Goal: Transaction & Acquisition: Purchase product/service

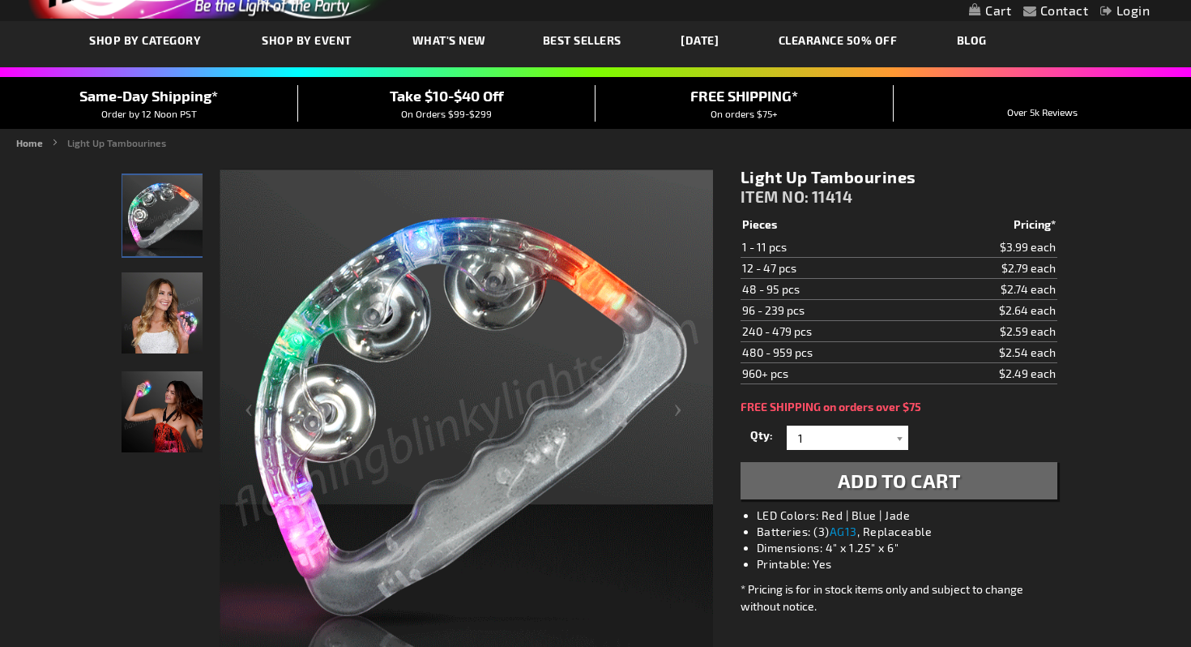
scroll to position [84, 0]
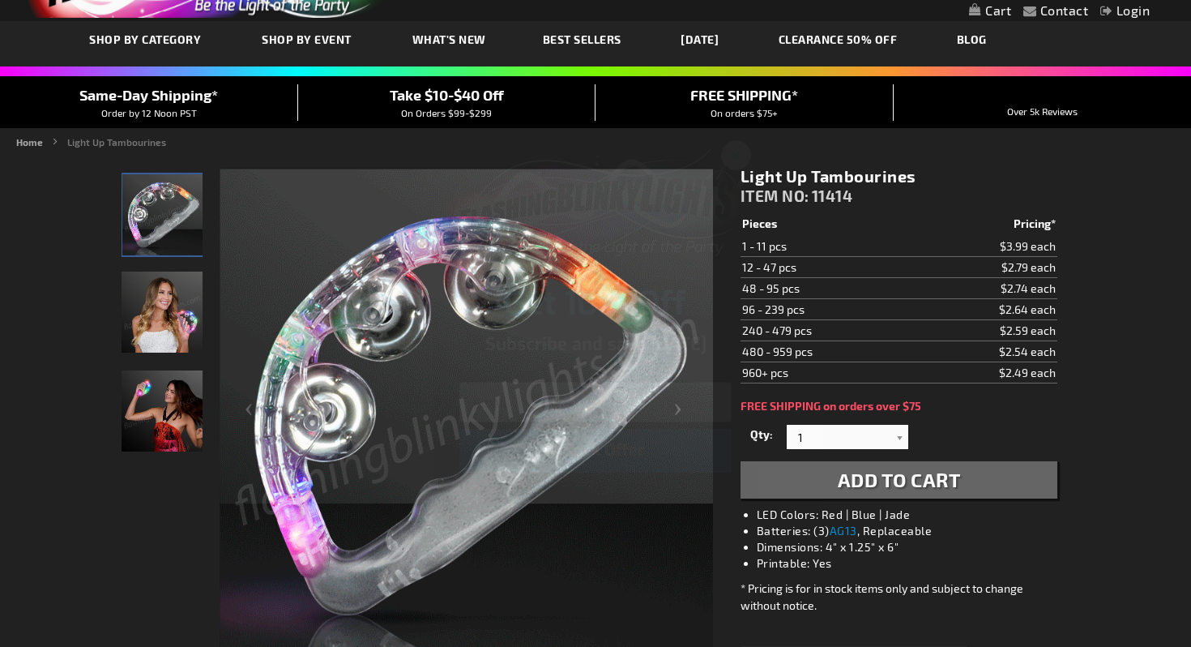
click at [736, 141] on circle "Close dialog" at bounding box center [736, 154] width 27 height 27
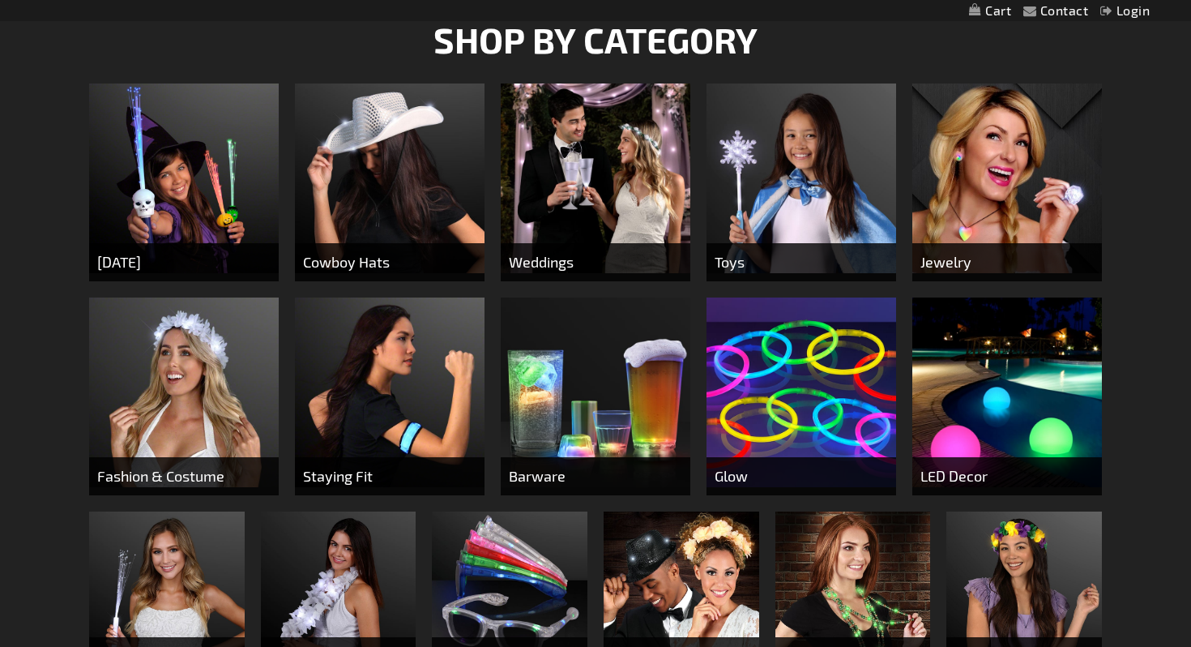
scroll to position [619, 0]
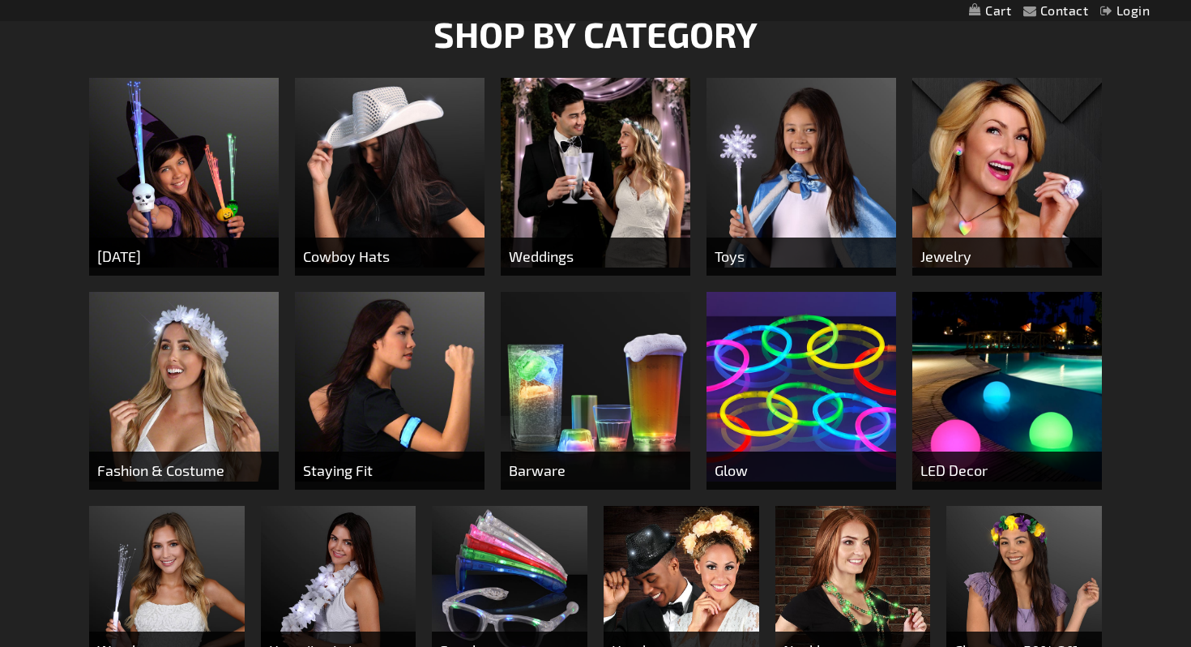
click at [627, 153] on img at bounding box center [596, 173] width 190 height 190
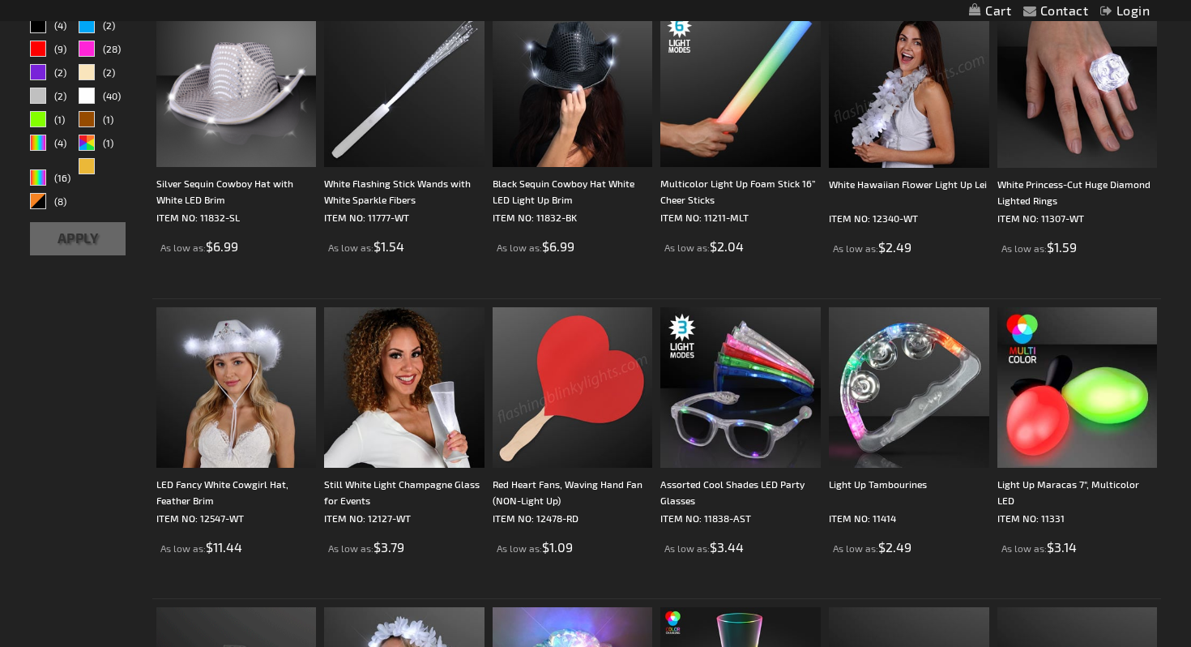
scroll to position [620, 0]
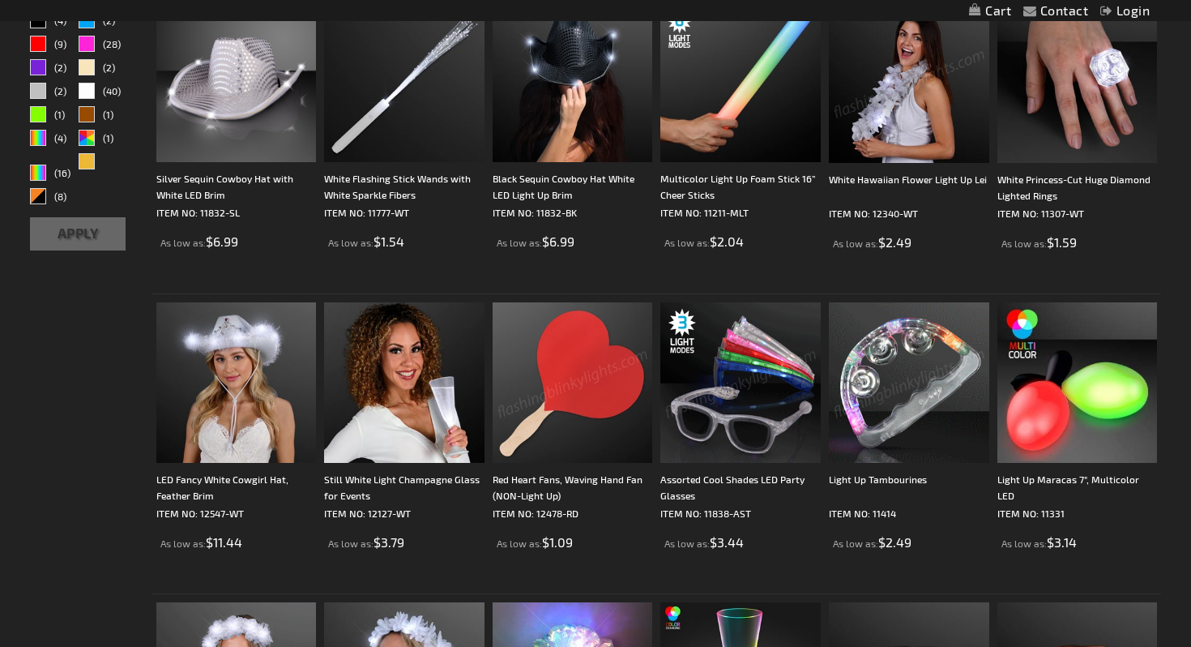
click at [892, 378] on img at bounding box center [909, 382] width 160 height 160
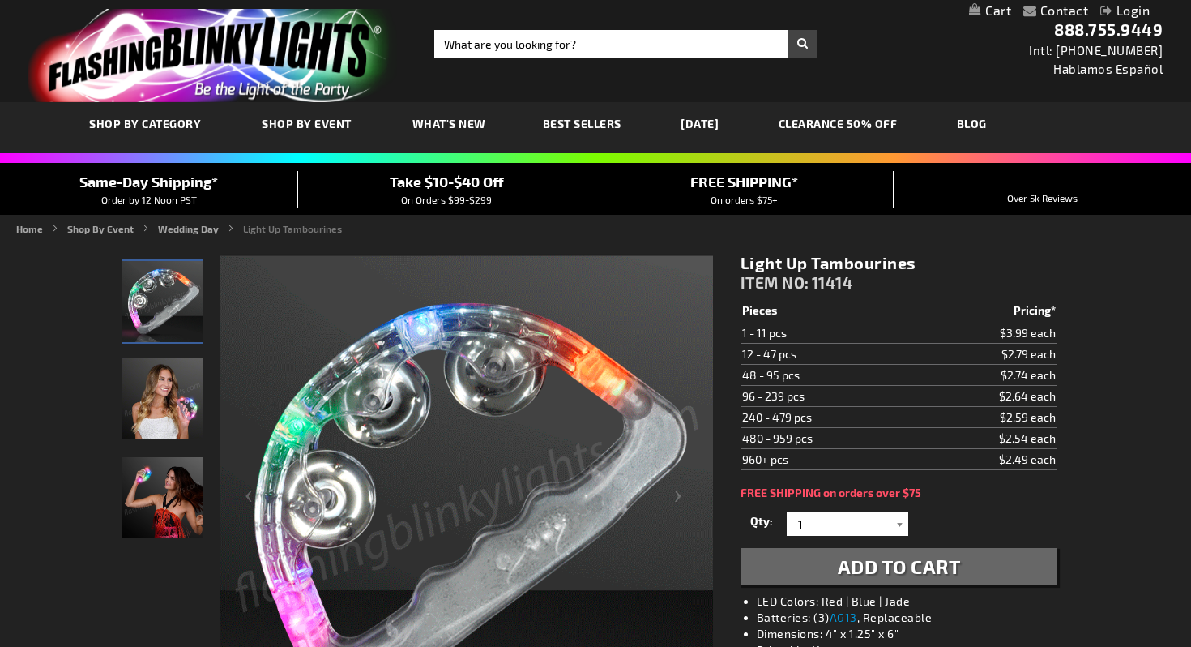
click at [900, 515] on div at bounding box center [900, 523] width 16 height 24
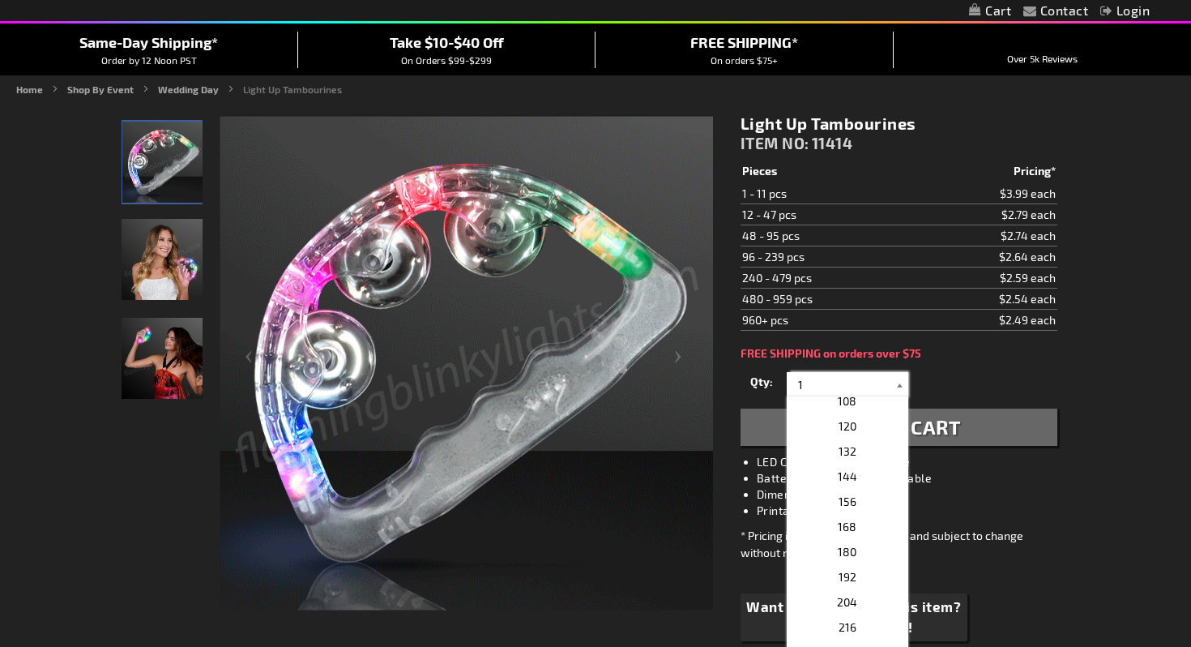
scroll to position [482, 0]
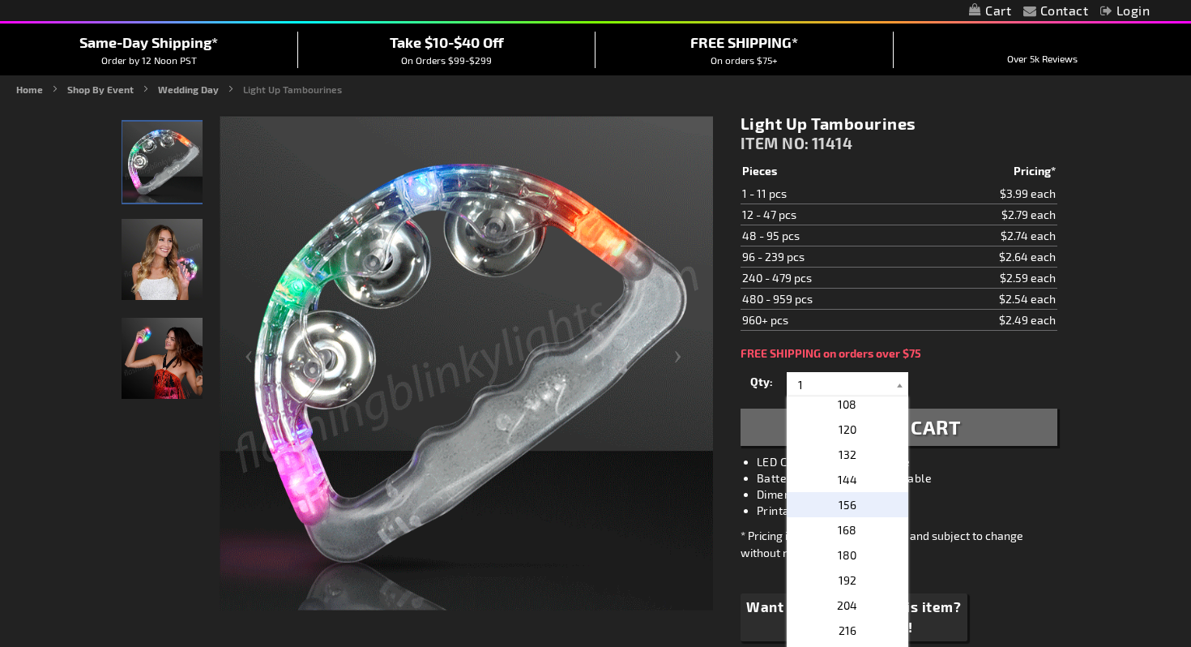
click at [853, 503] on span "156" at bounding box center [848, 505] width 18 height 14
type input "156"
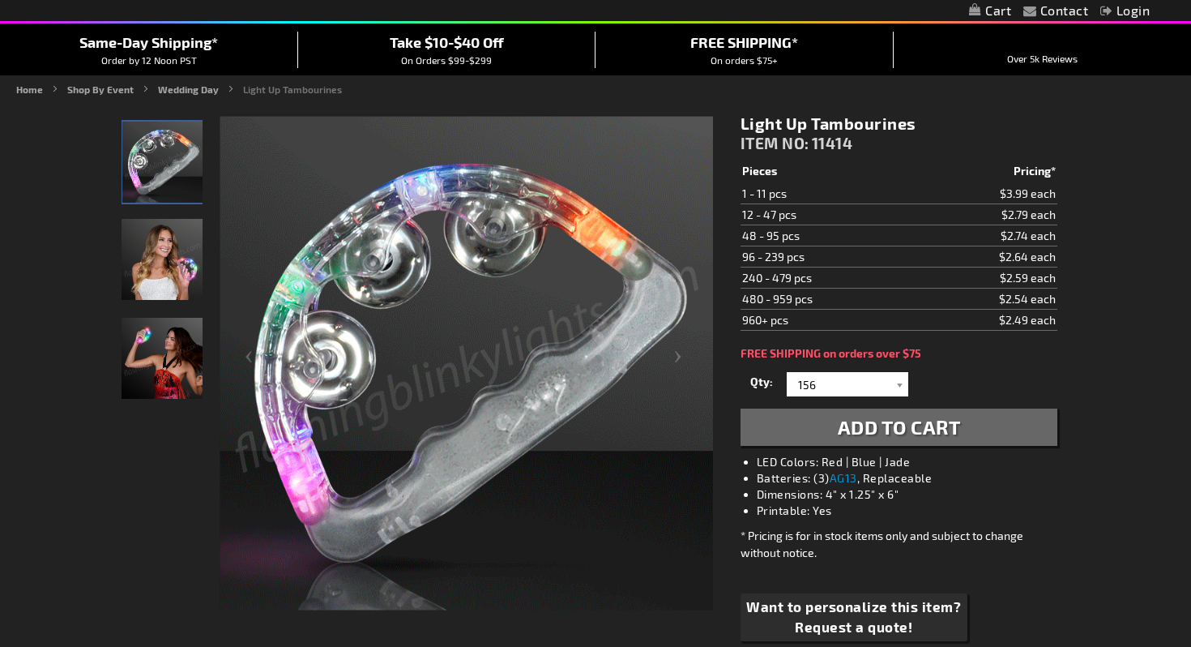
click at [858, 440] on button "Add to Cart" at bounding box center [899, 426] width 317 height 37
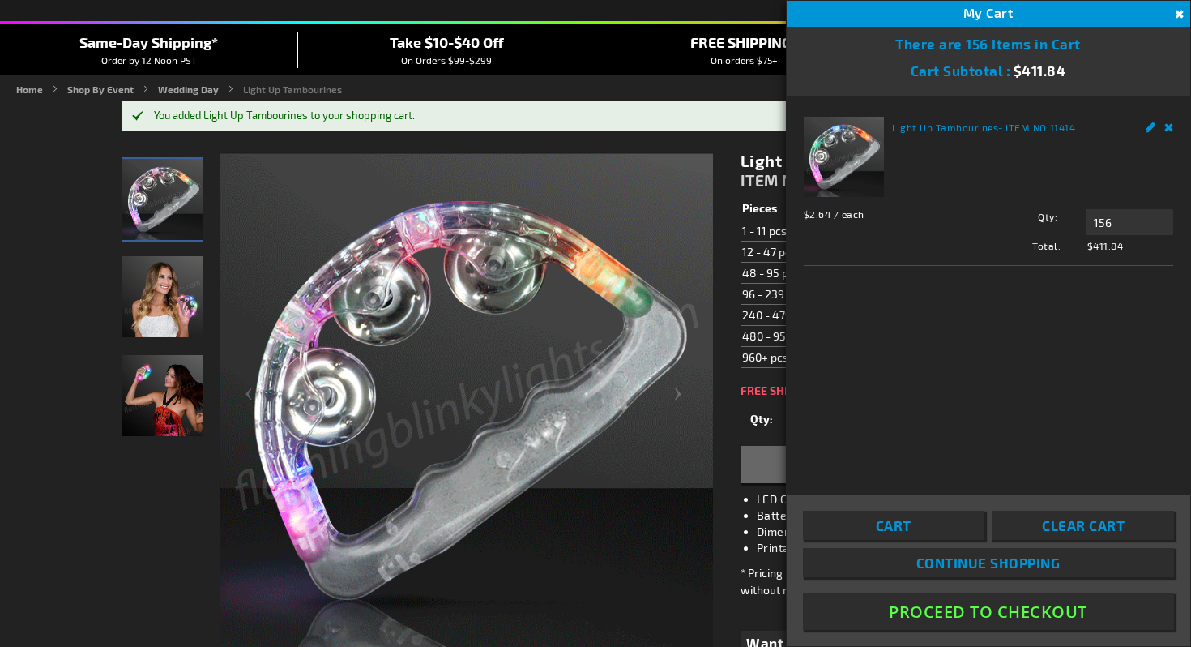
click at [1173, 127] on link "Remove" at bounding box center [1170, 125] width 10 height 17
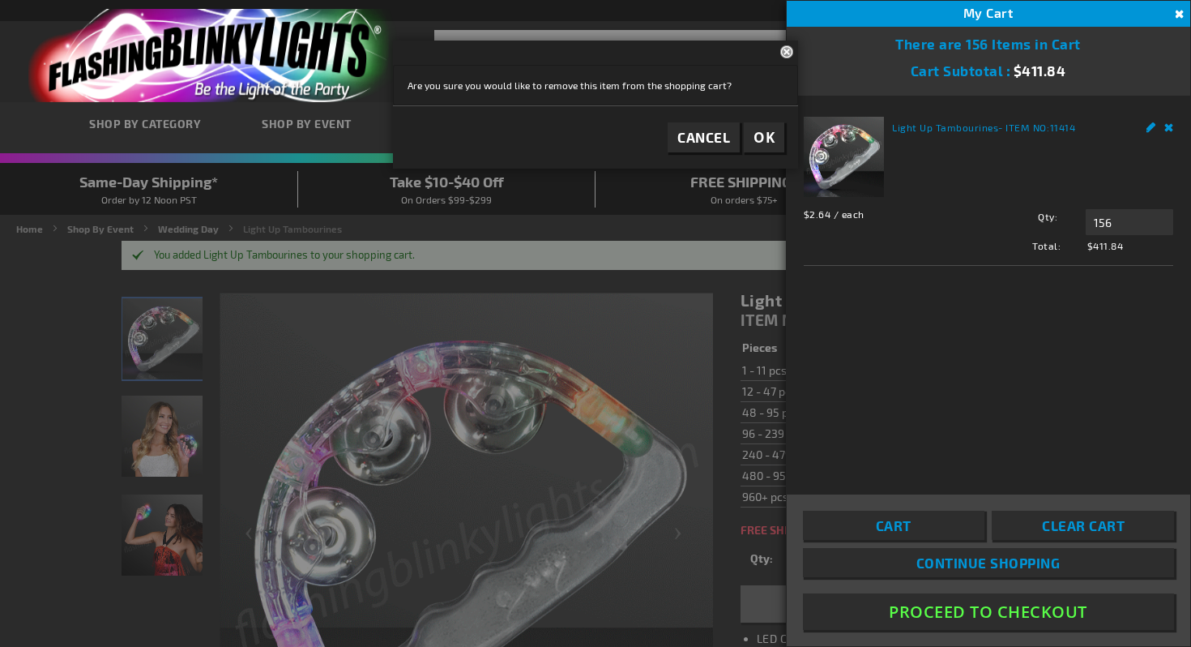
click at [1166, 127] on link "Remove" at bounding box center [1170, 125] width 10 height 17
click at [1180, 15] on button "Close" at bounding box center [1179, 15] width 18 height 18
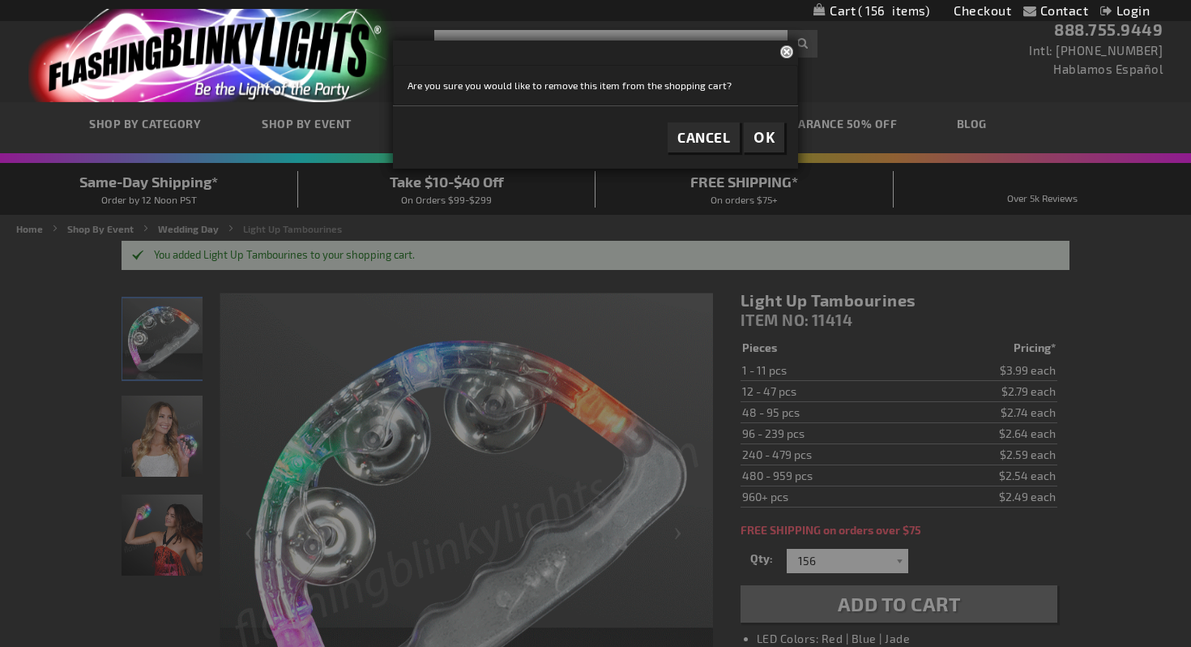
click at [697, 139] on span "Cancel" at bounding box center [704, 137] width 53 height 16
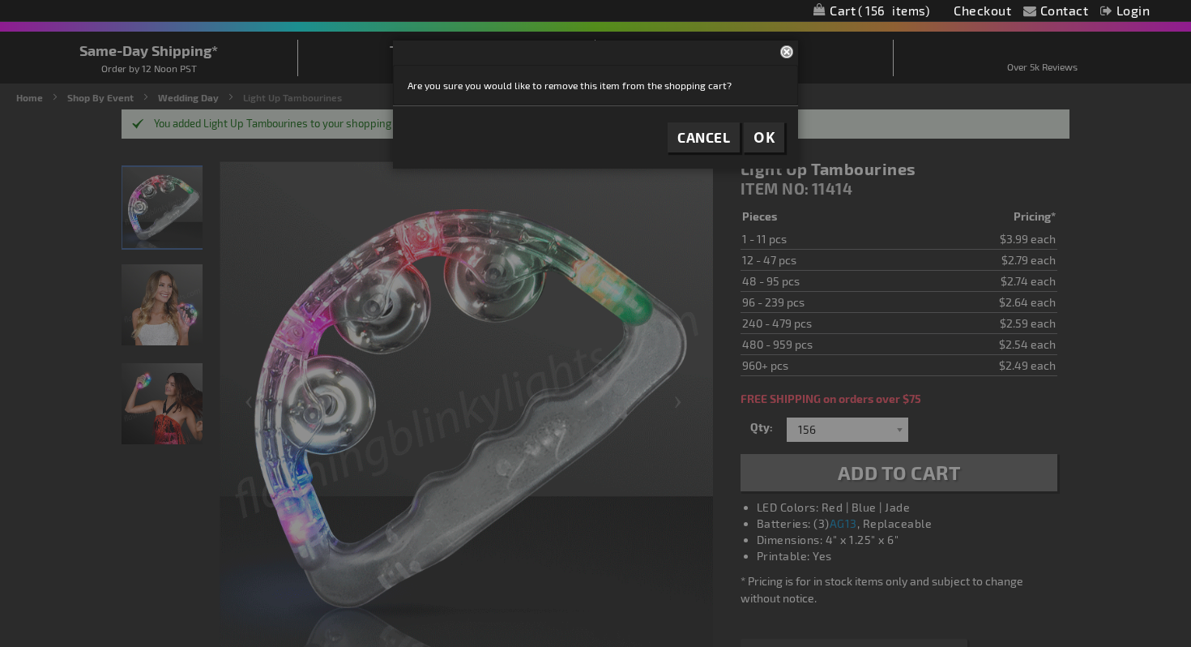
scroll to position [139, 0]
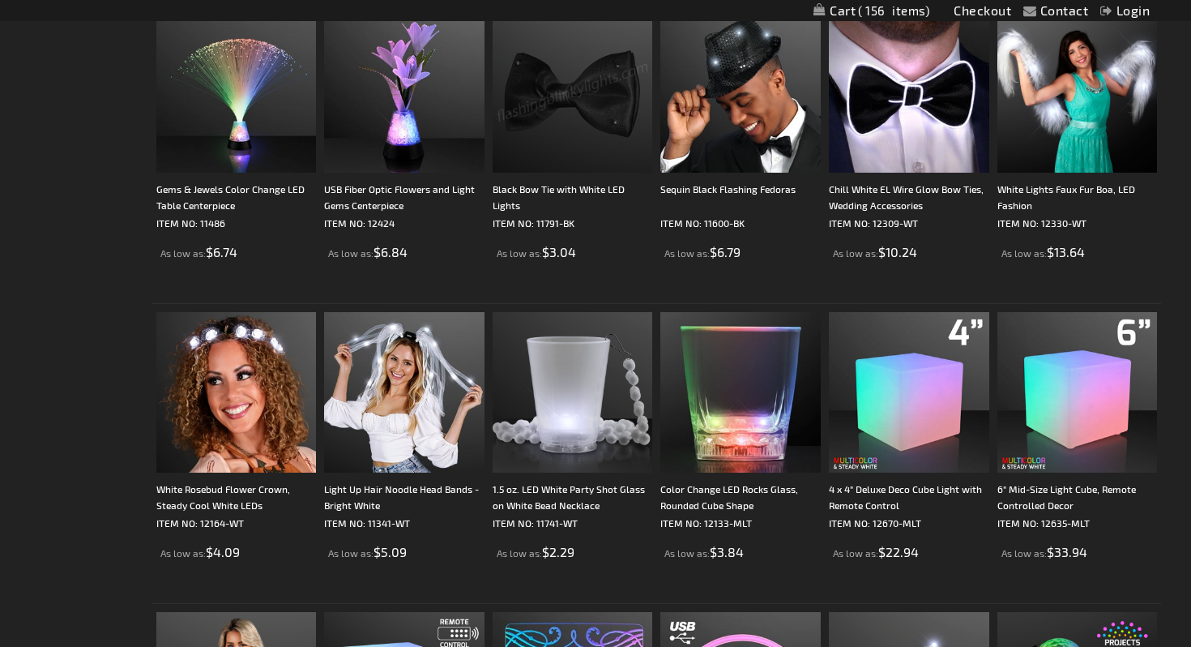
scroll to position [2600, 0]
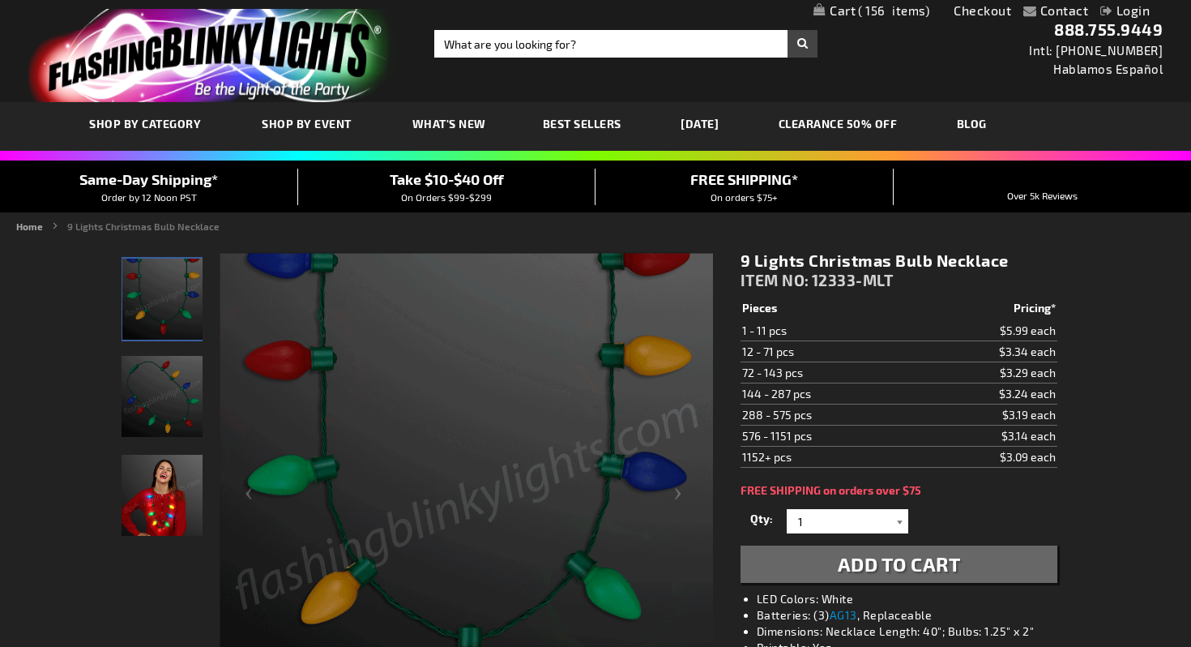
click at [900, 516] on div at bounding box center [900, 521] width 16 height 24
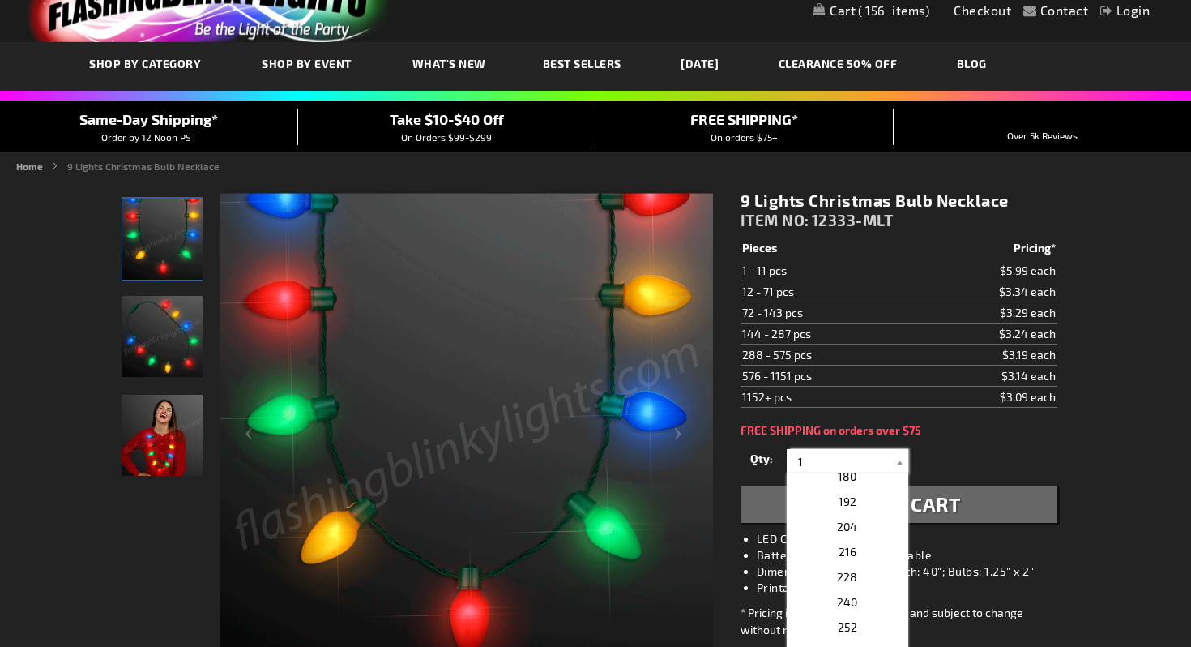
scroll to position [641, 0]
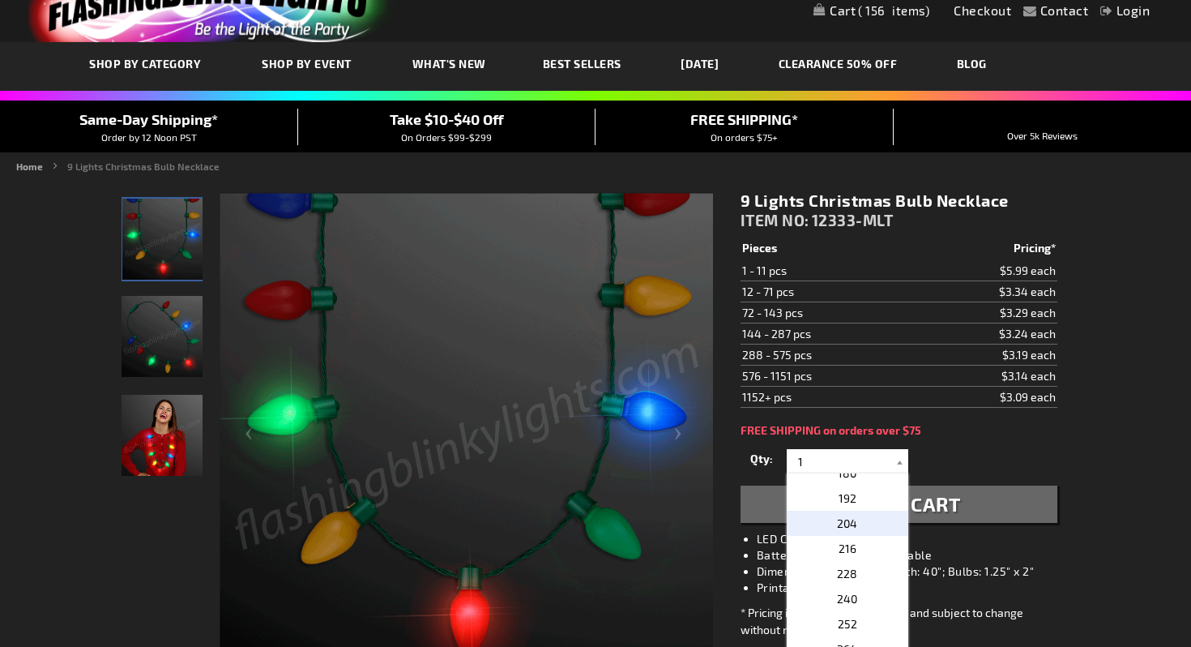
click at [855, 517] on span "204" at bounding box center [847, 523] width 20 height 14
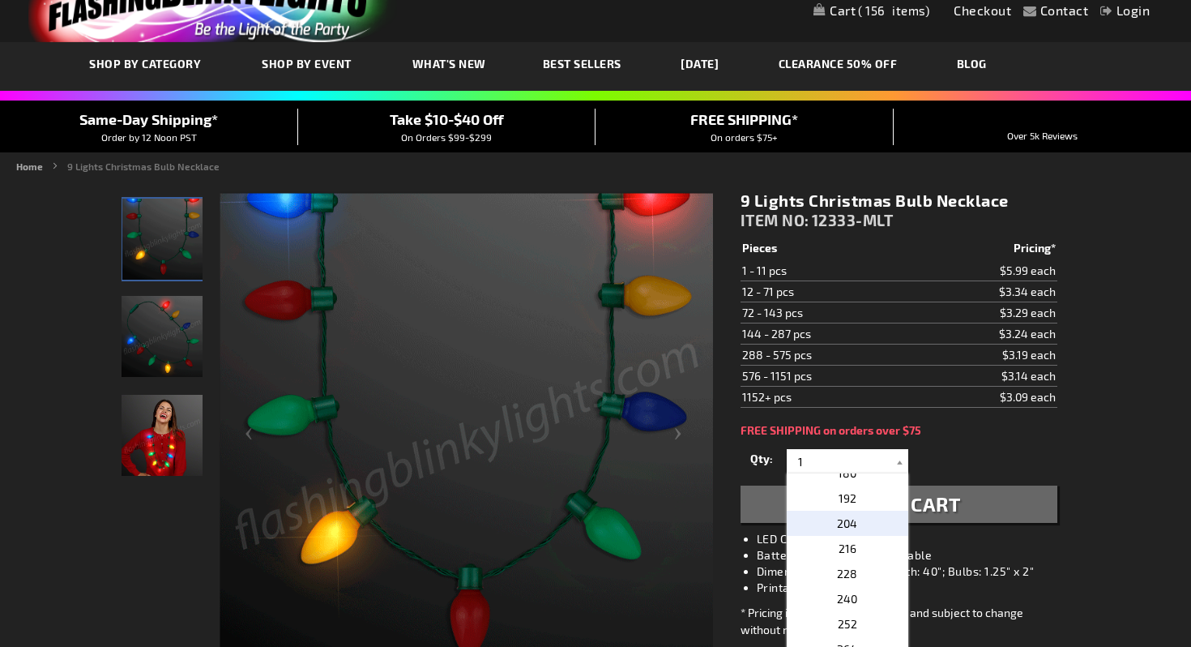
type input "204"
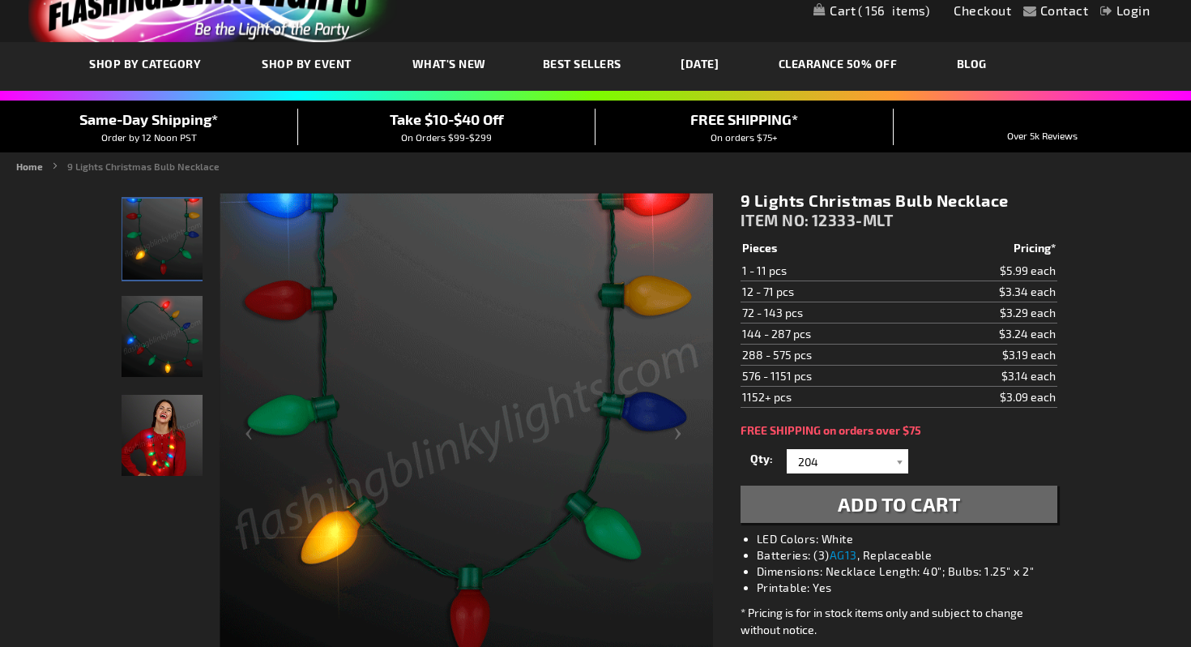
click at [854, 512] on span "Add to Cart" at bounding box center [899, 504] width 123 height 24
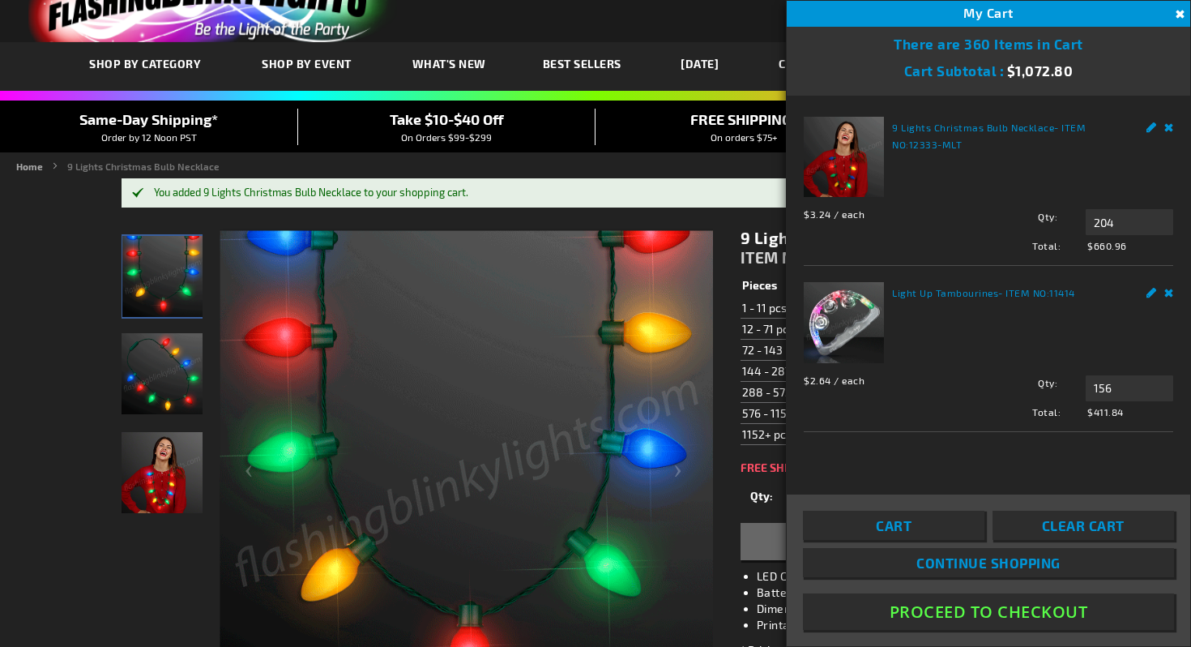
click at [1177, 9] on button "Close" at bounding box center [1179, 15] width 18 height 18
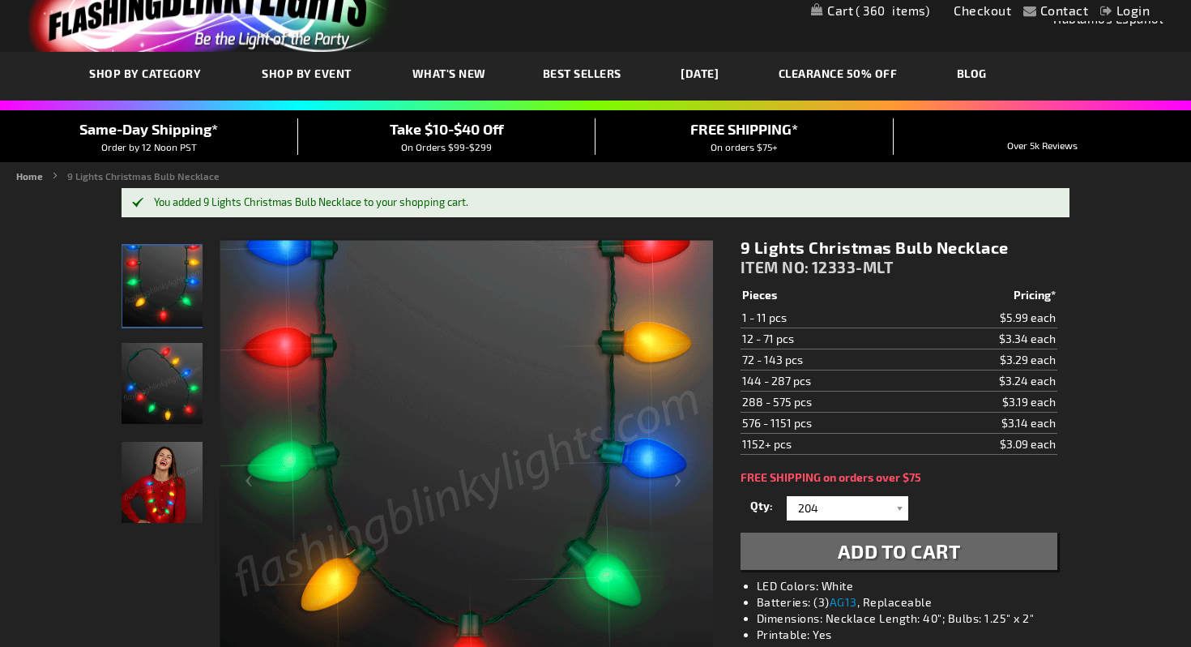
scroll to position [0, 0]
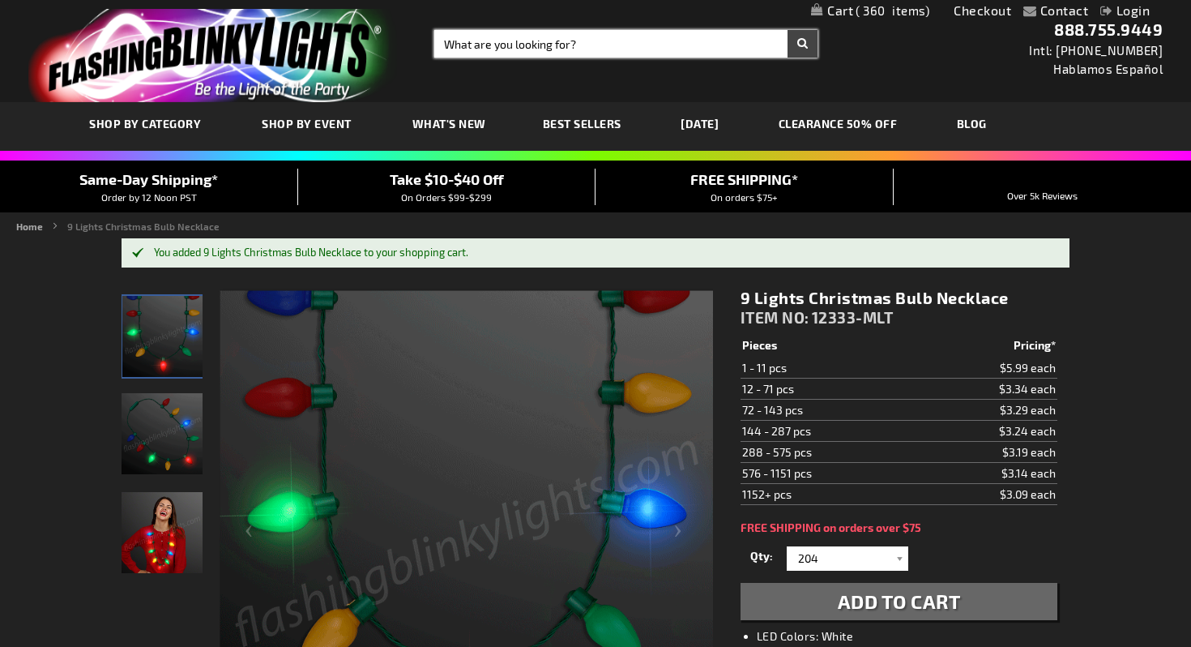
click at [522, 46] on input "Search" at bounding box center [625, 44] width 383 height 28
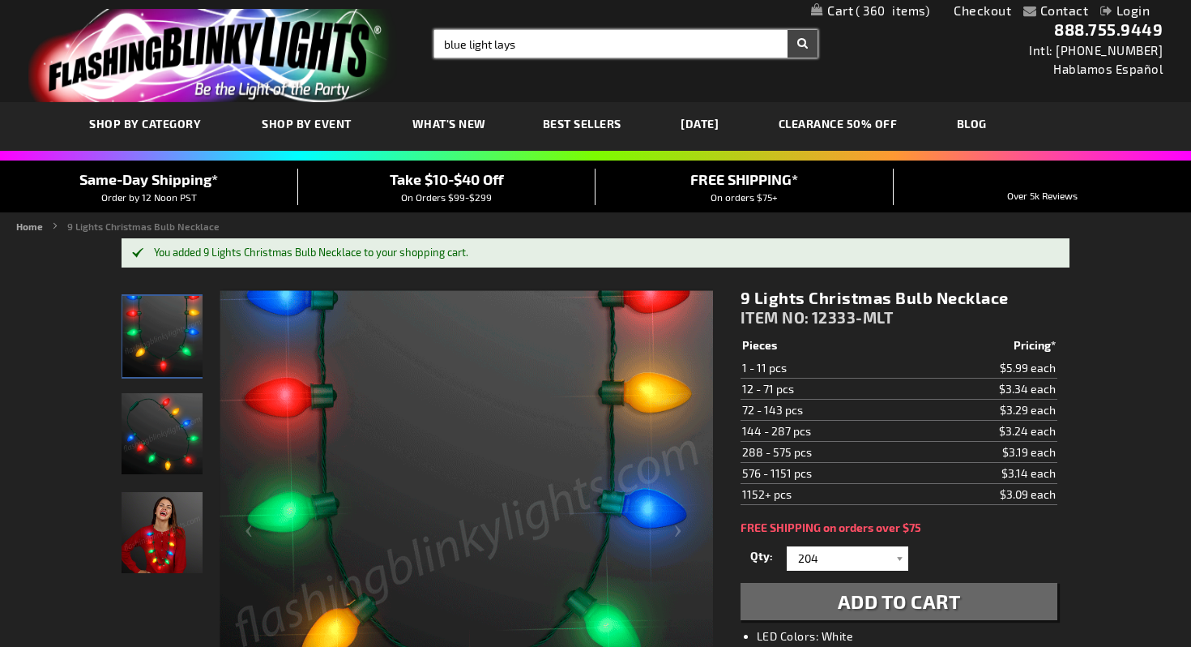
type input "blue light lays"
click at [788, 30] on button "Search" at bounding box center [803, 44] width 30 height 28
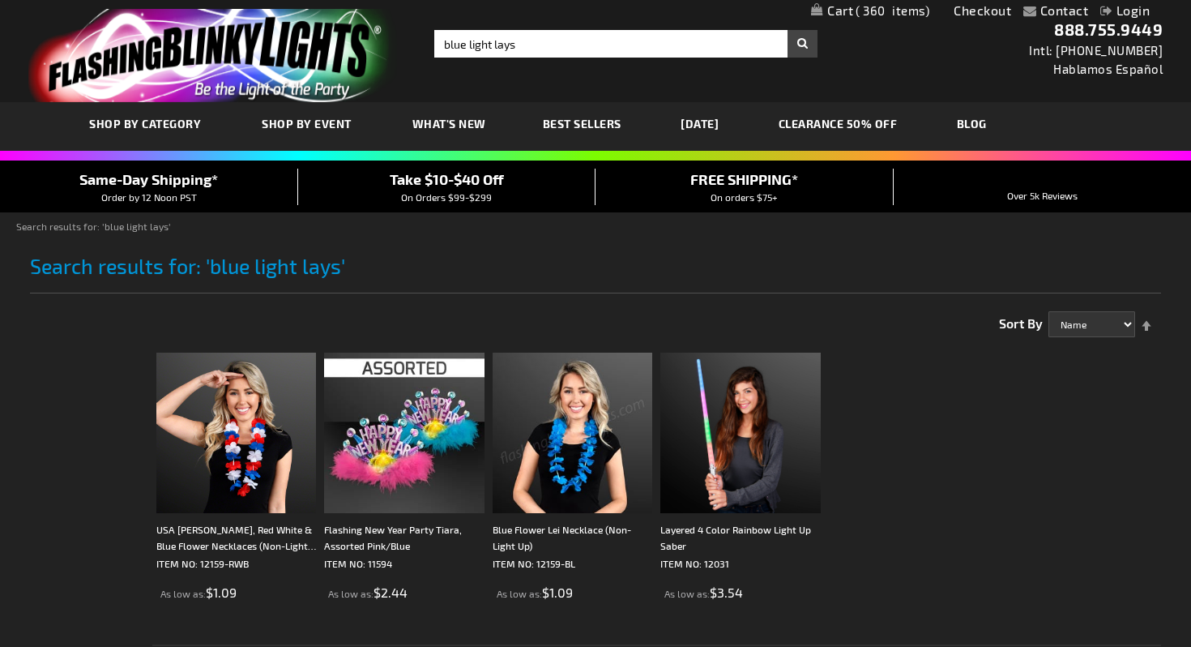
click at [594, 421] on img at bounding box center [573, 433] width 160 height 160
